Goal: Entertainment & Leisure: Browse casually

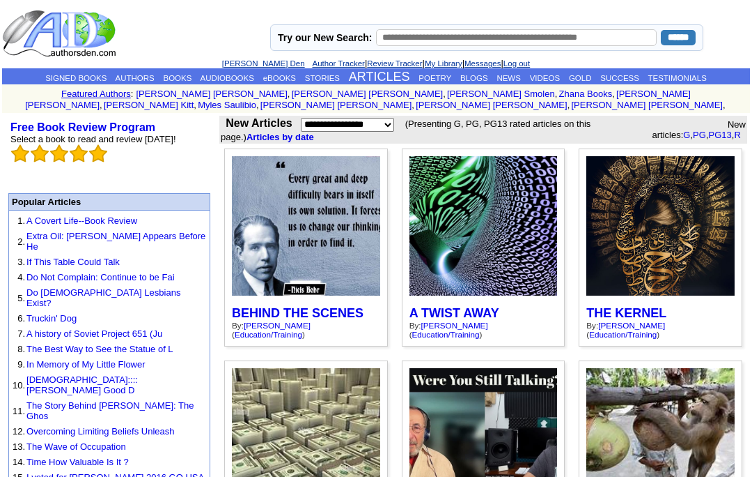
click at [256, 66] on link "[PERSON_NAME] Den" at bounding box center [263, 63] width 83 height 8
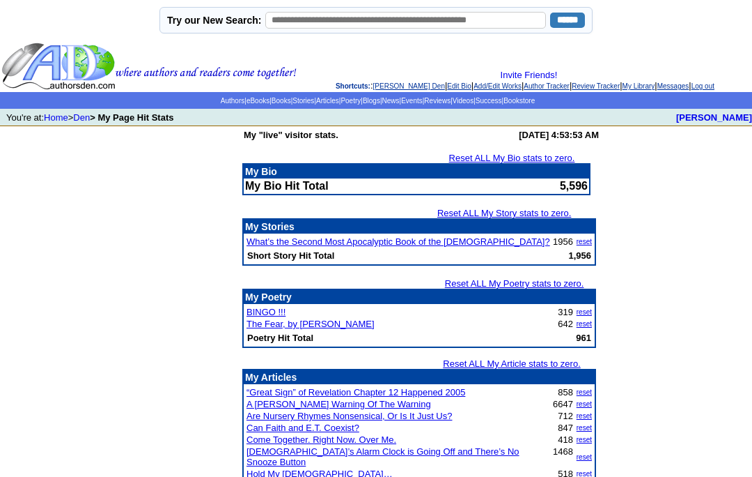
click at [380, 104] on link "Blogs" at bounding box center [371, 101] width 17 height 8
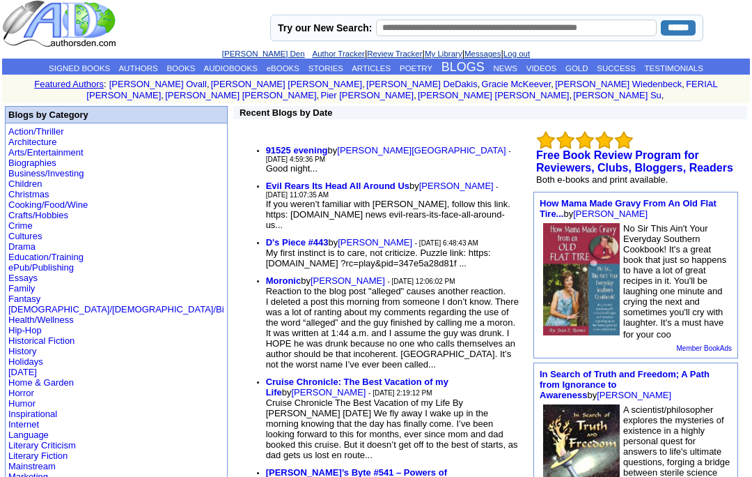
scroll to position [3, 0]
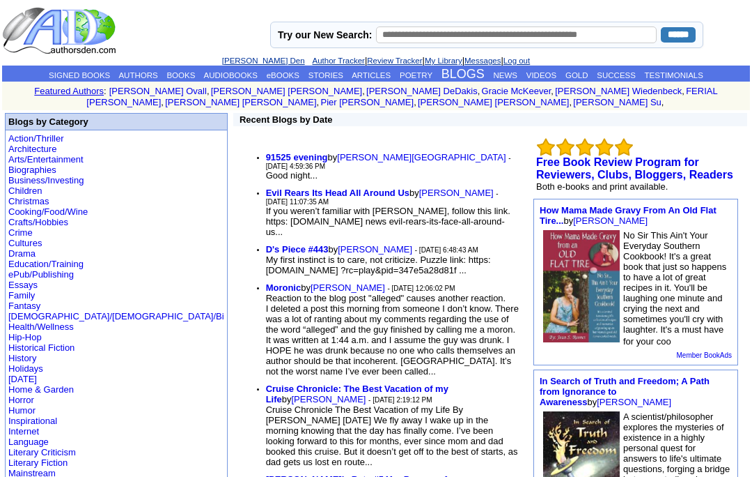
click at [297, 187] on b "Evil Rears Its Head All Around Us" at bounding box center [338, 192] width 144 height 10
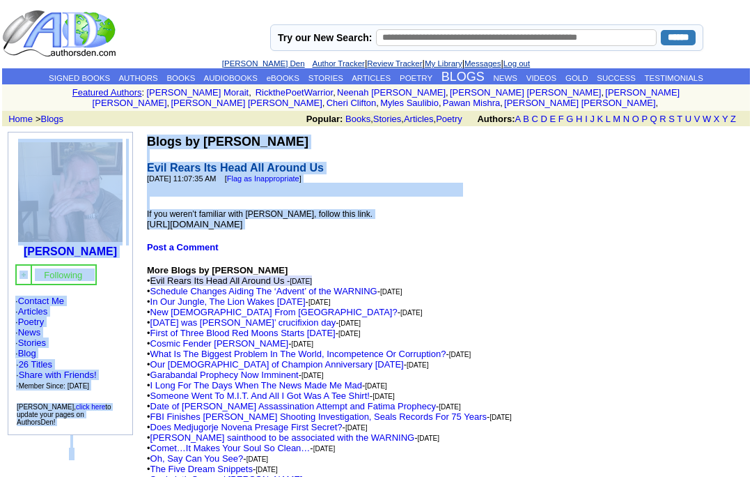
click at [555, 201] on td at bounding box center [639, 450] width 224 height 649
click at [564, 233] on td at bounding box center [639, 450] width 224 height 649
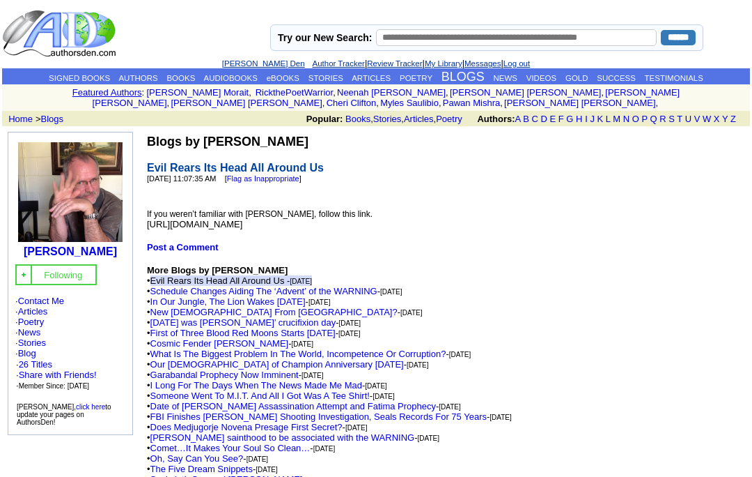
click at [93, 30] on img at bounding box center [60, 33] width 117 height 49
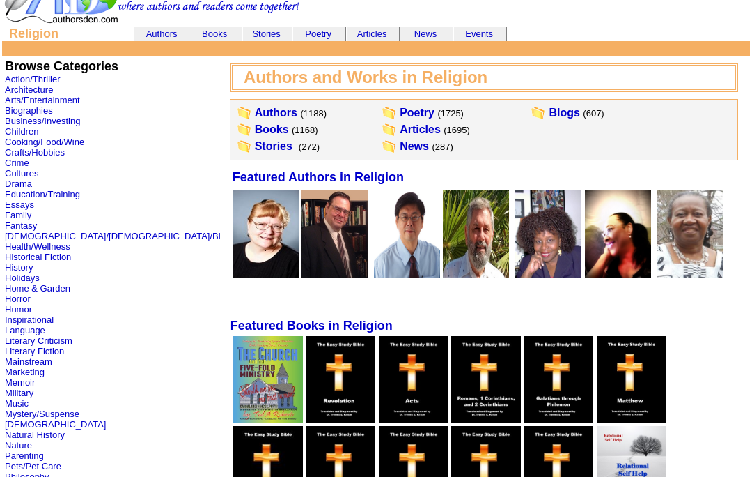
scroll to position [42, 0]
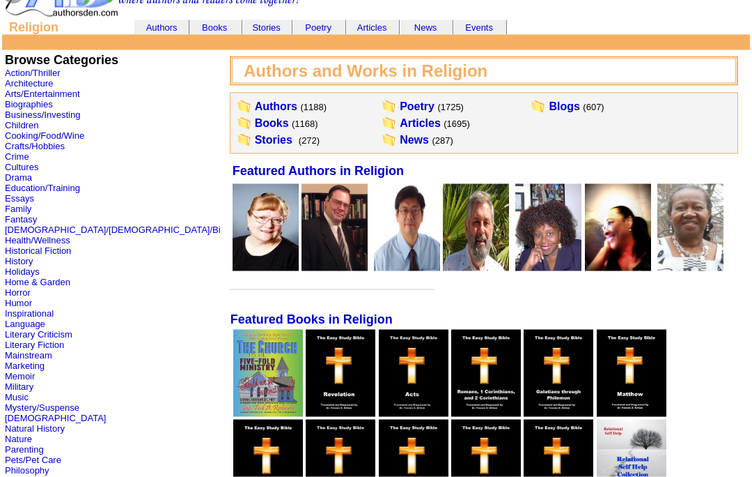
click at [400, 125] on link "Articles" at bounding box center [420, 123] width 41 height 12
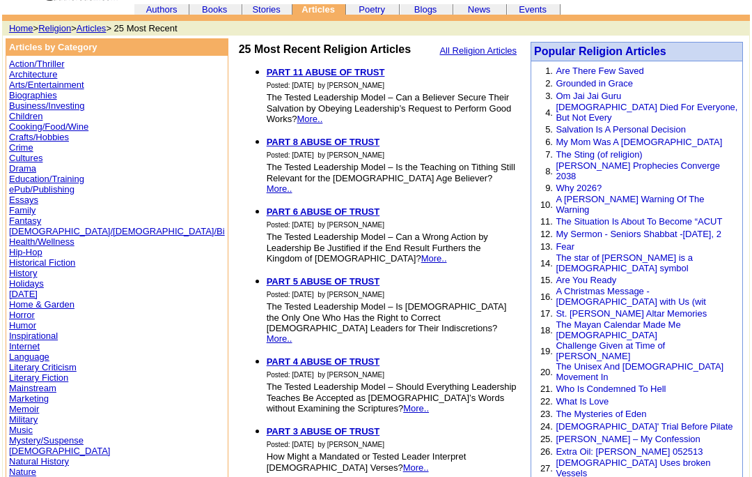
scroll to position [57, 0]
